Goal: Communication & Community: Participate in discussion

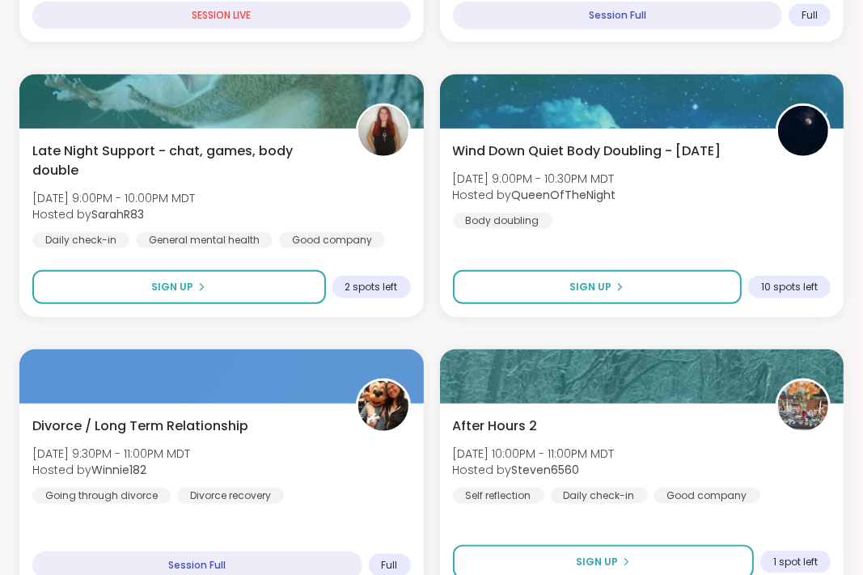
scroll to position [1087, 0]
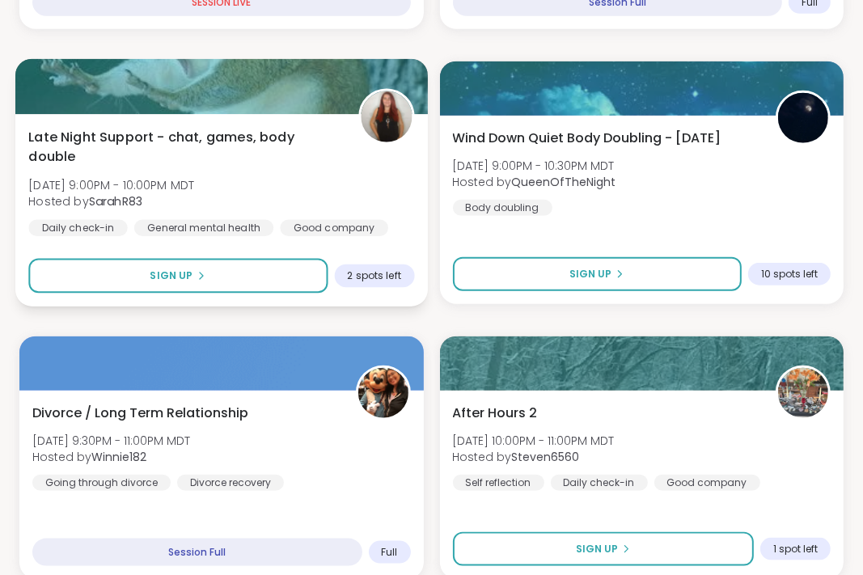
click at [201, 198] on div "Late Night Support - chat, games, body double [DATE] 9:00PM - 10:00PM MDT Hoste…" at bounding box center [221, 181] width 386 height 109
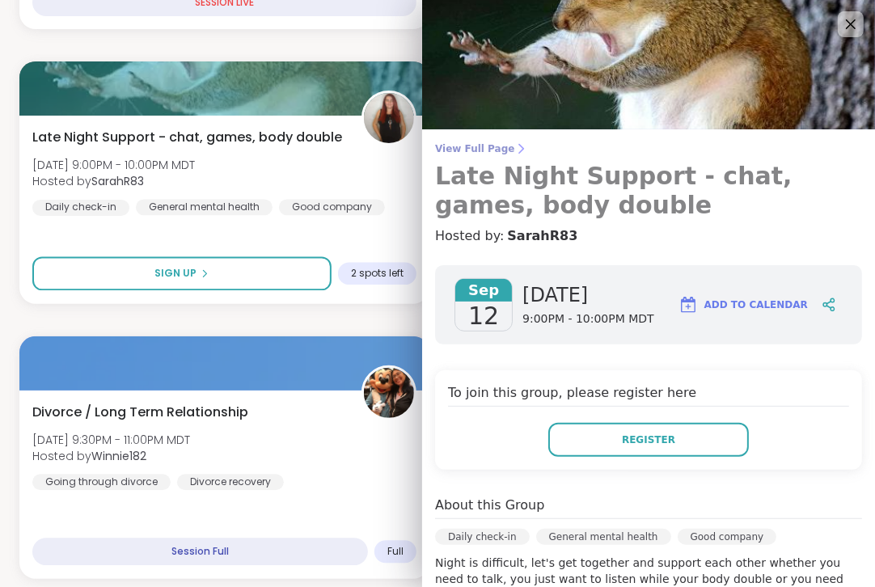
click at [480, 148] on span "View Full Page" at bounding box center [648, 148] width 427 height 13
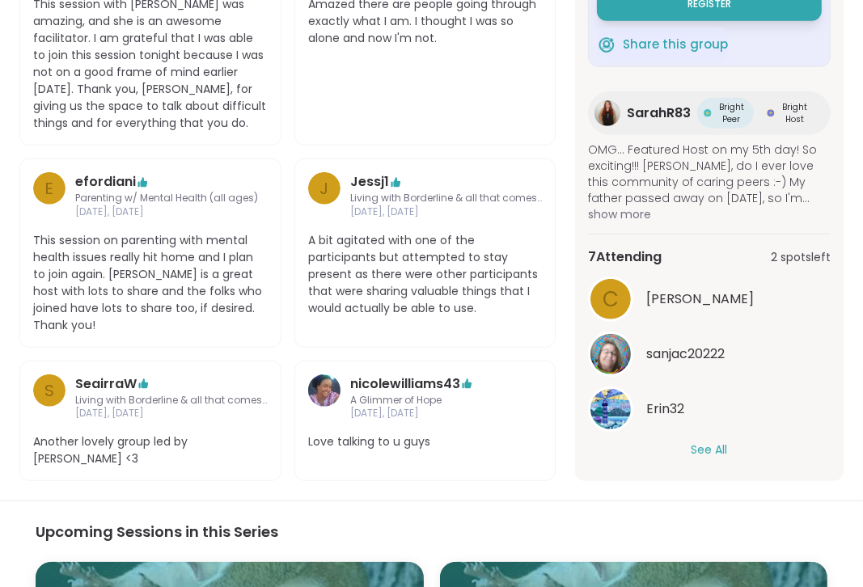
scroll to position [62, 0]
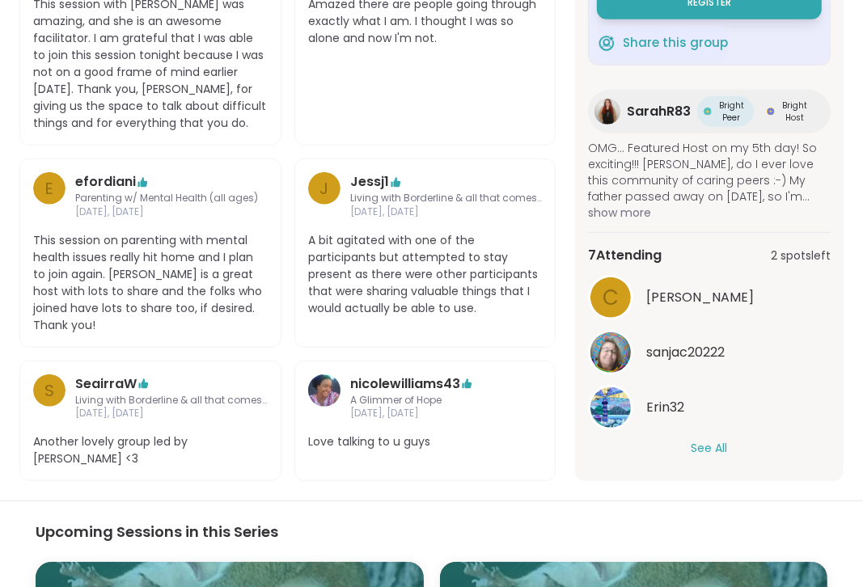
click at [702, 440] on button "See All" at bounding box center [709, 448] width 36 height 17
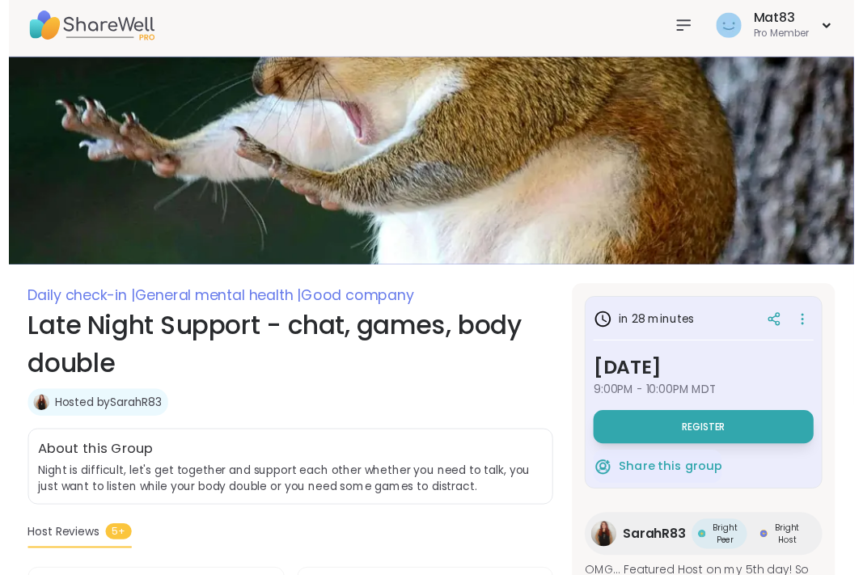
scroll to position [0, 0]
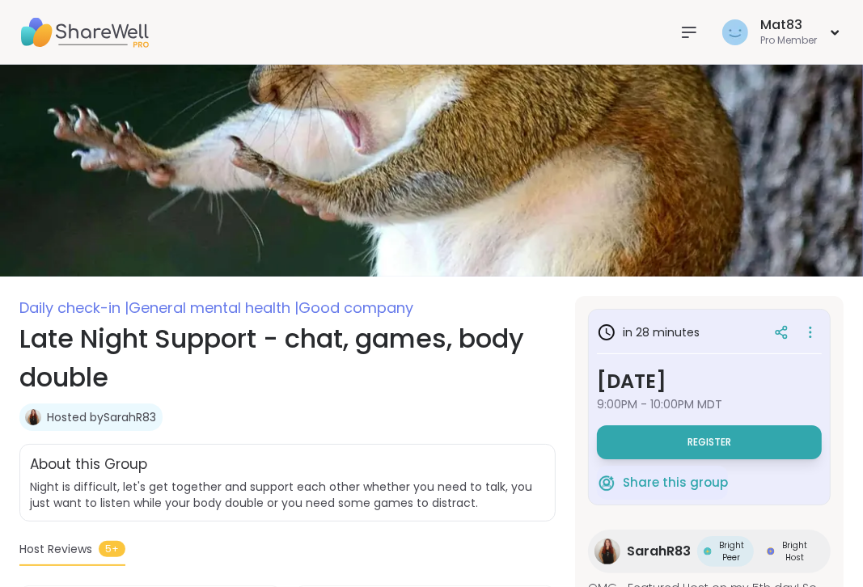
click at [82, 32] on img at bounding box center [83, 32] width 129 height 57
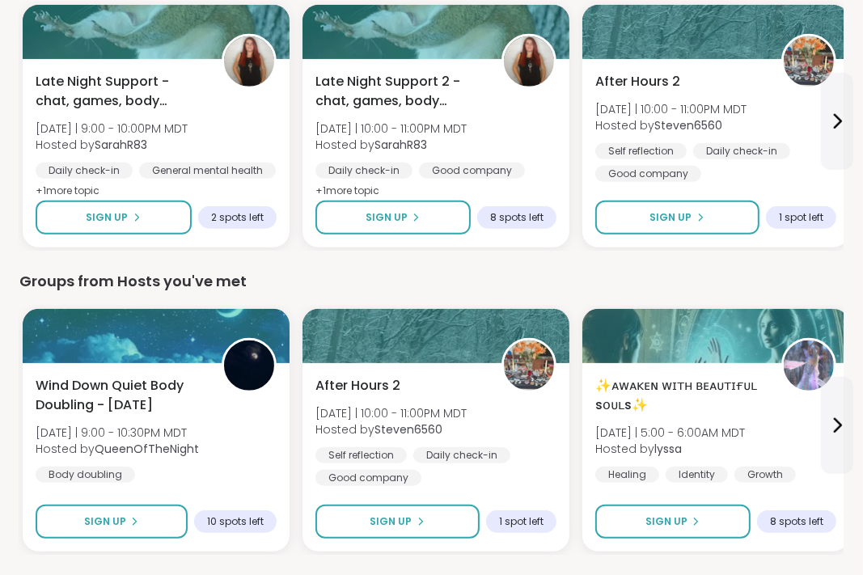
scroll to position [498, 0]
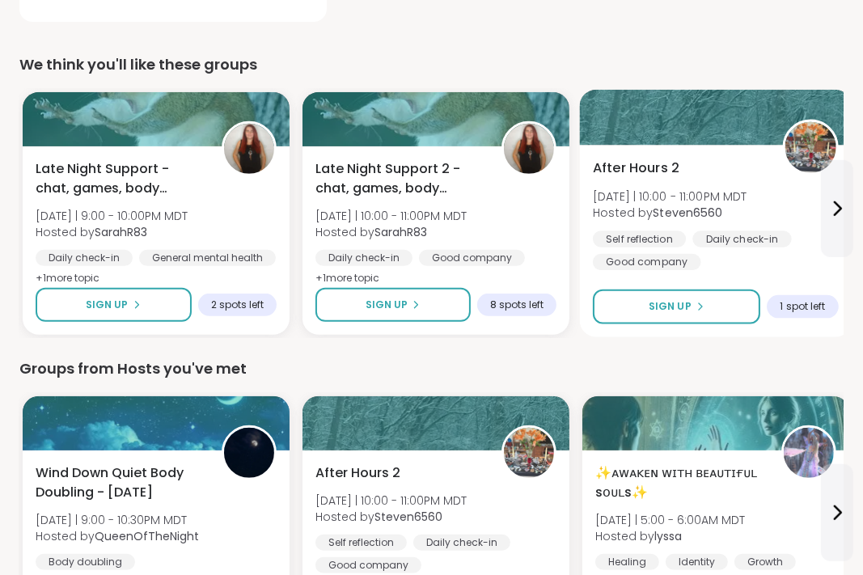
click at [640, 256] on div "Good company" at bounding box center [647, 262] width 108 height 16
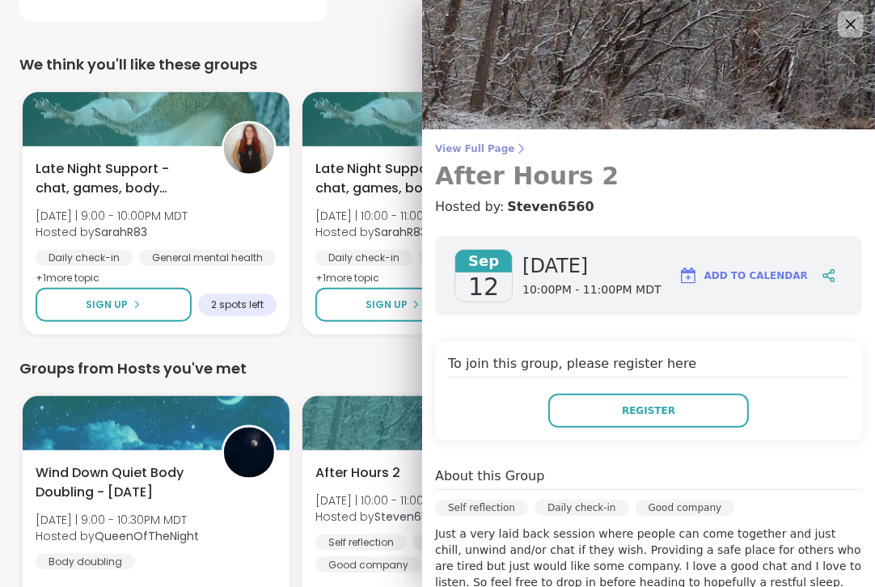
click at [514, 154] on icon at bounding box center [520, 148] width 13 height 13
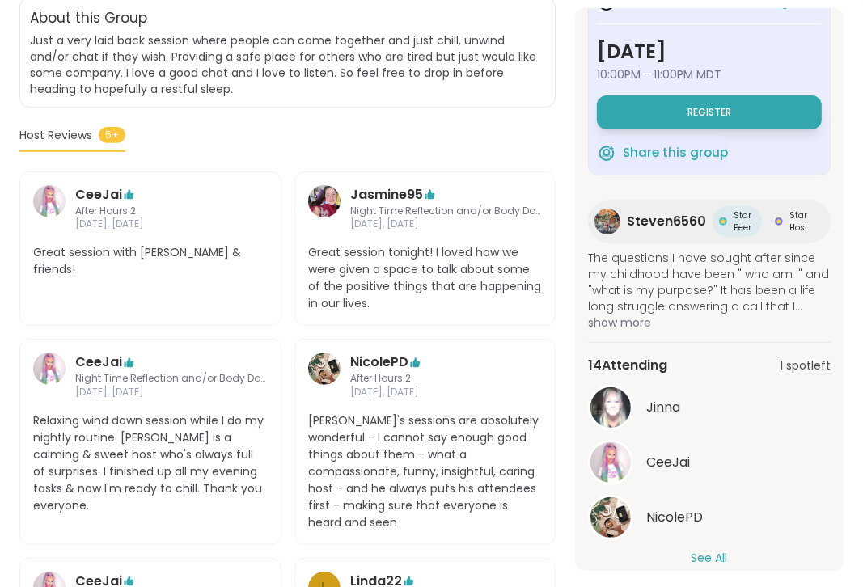
scroll to position [62, 0]
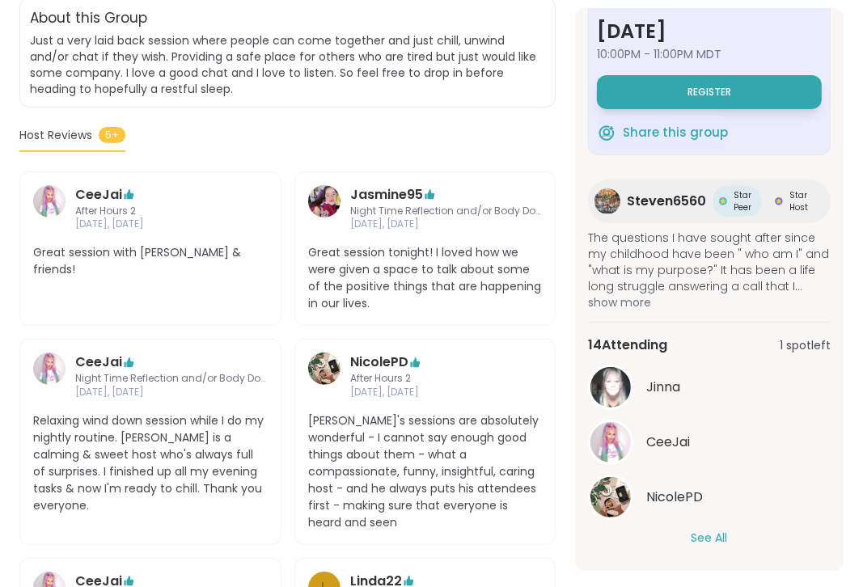
click at [704, 541] on button "See All" at bounding box center [709, 538] width 36 height 17
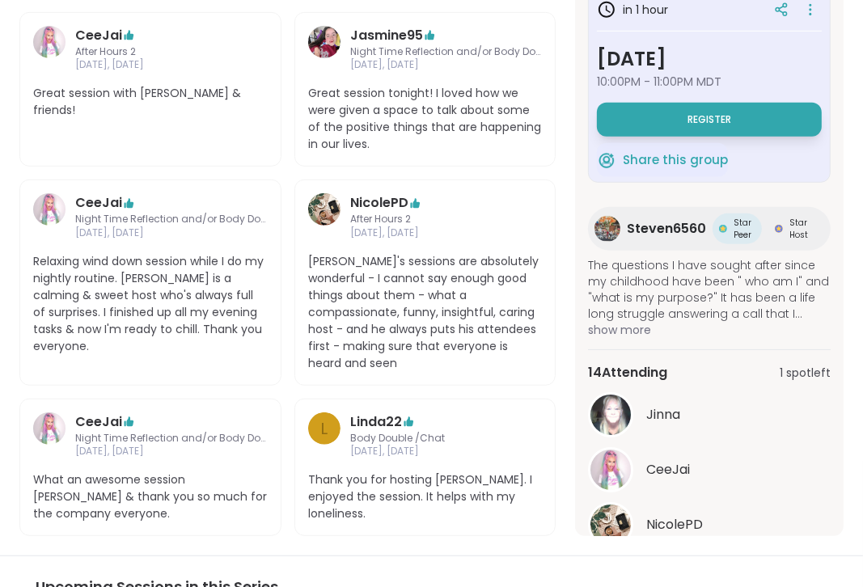
scroll to position [569, 0]
